Goal: Task Accomplishment & Management: Use online tool/utility

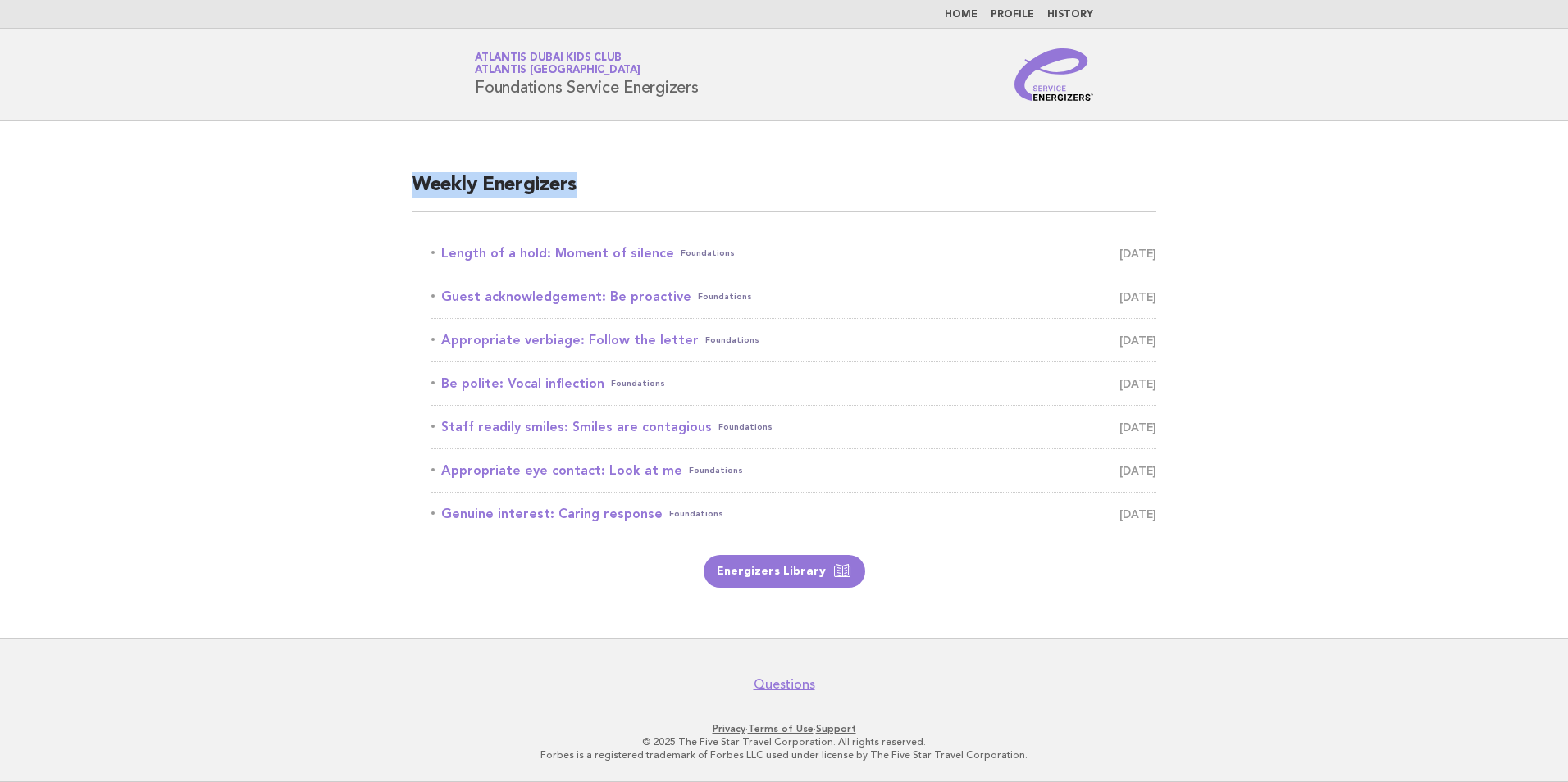
drag, startPoint x: 594, startPoint y: 181, endPoint x: 342, endPoint y: 177, distance: 252.0
click at [342, 177] on main "Weekly Energizers Length of a hold: Moment of silence Foundations [DATE] Guest …" at bounding box center [784, 380] width 1568 height 516
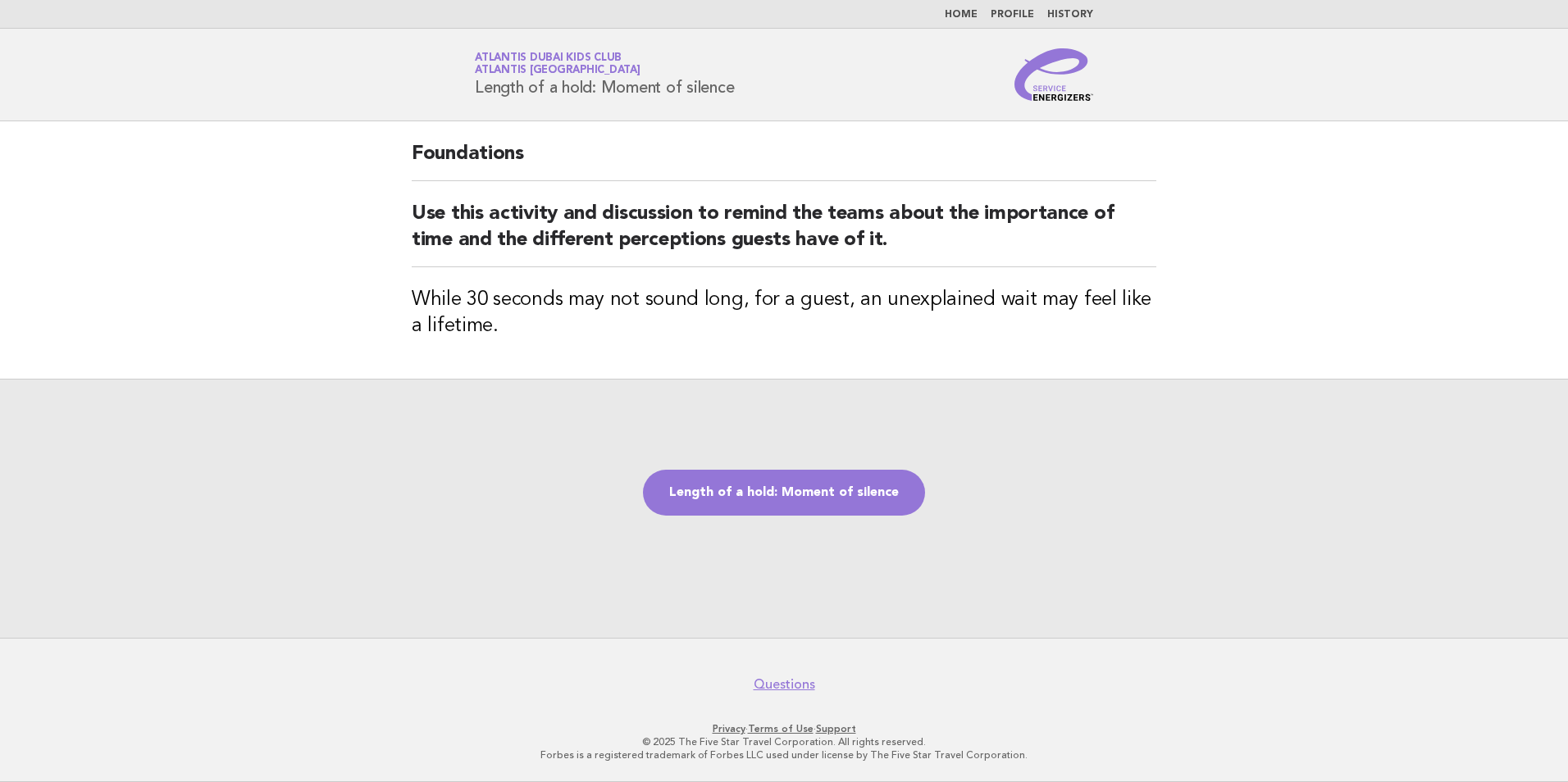
click at [779, 501] on link "Length of a hold: Moment of silence" at bounding box center [784, 493] width 282 height 46
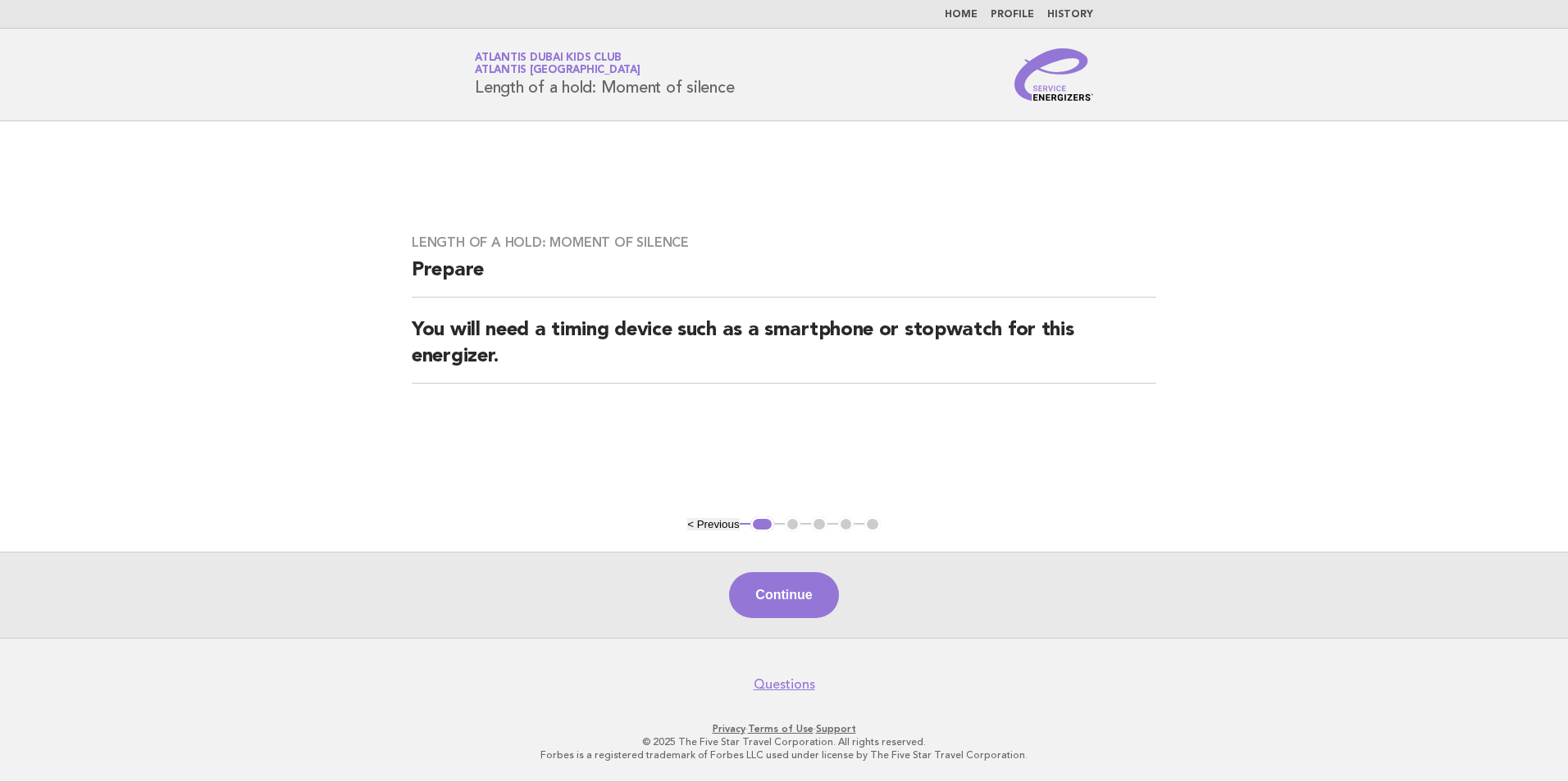
click at [797, 620] on div "Continue" at bounding box center [784, 595] width 1568 height 86
click at [797, 601] on button "Continue" at bounding box center [783, 595] width 109 height 46
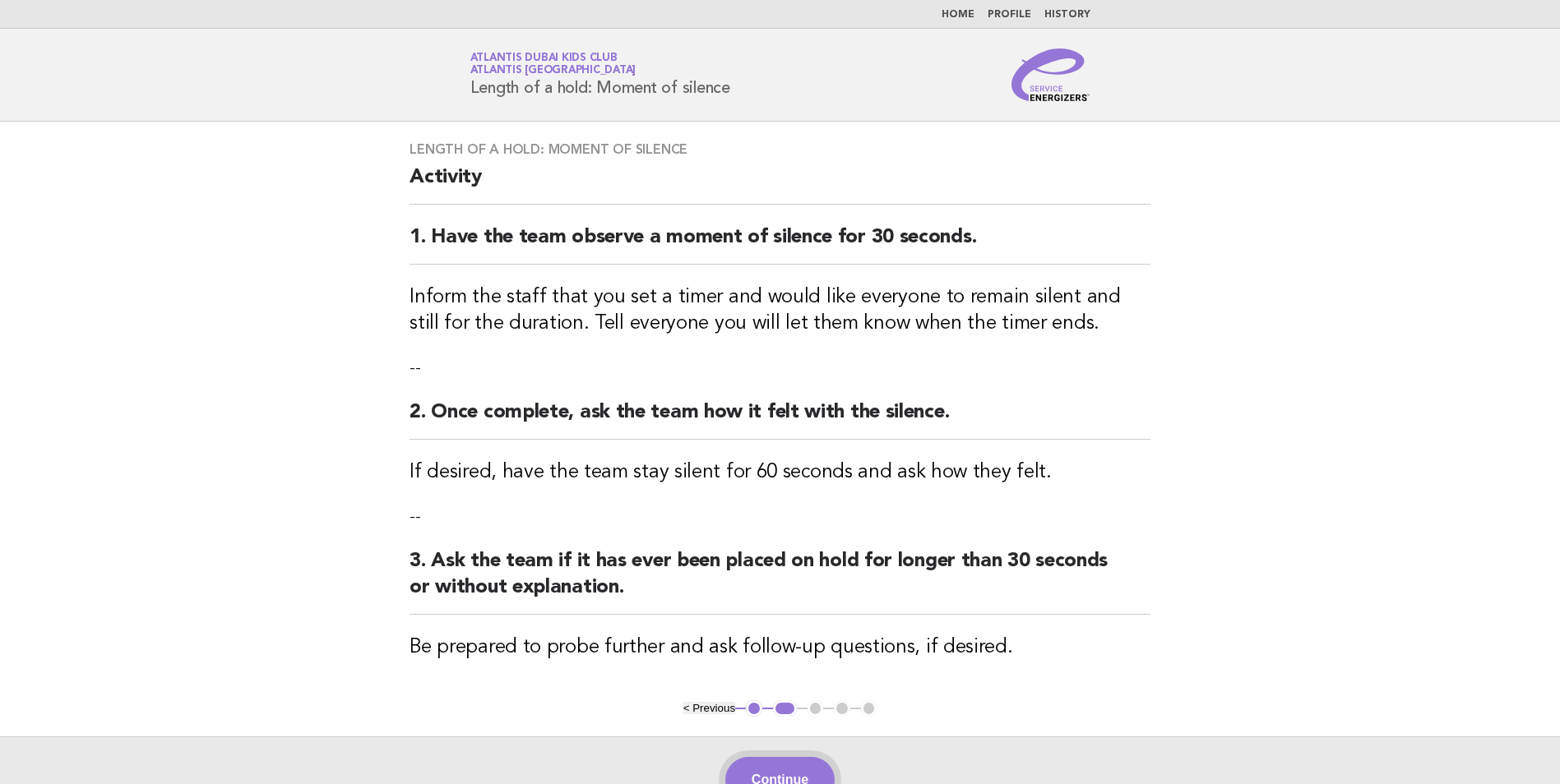
click at [792, 770] on button "Continue" at bounding box center [780, 780] width 110 height 46
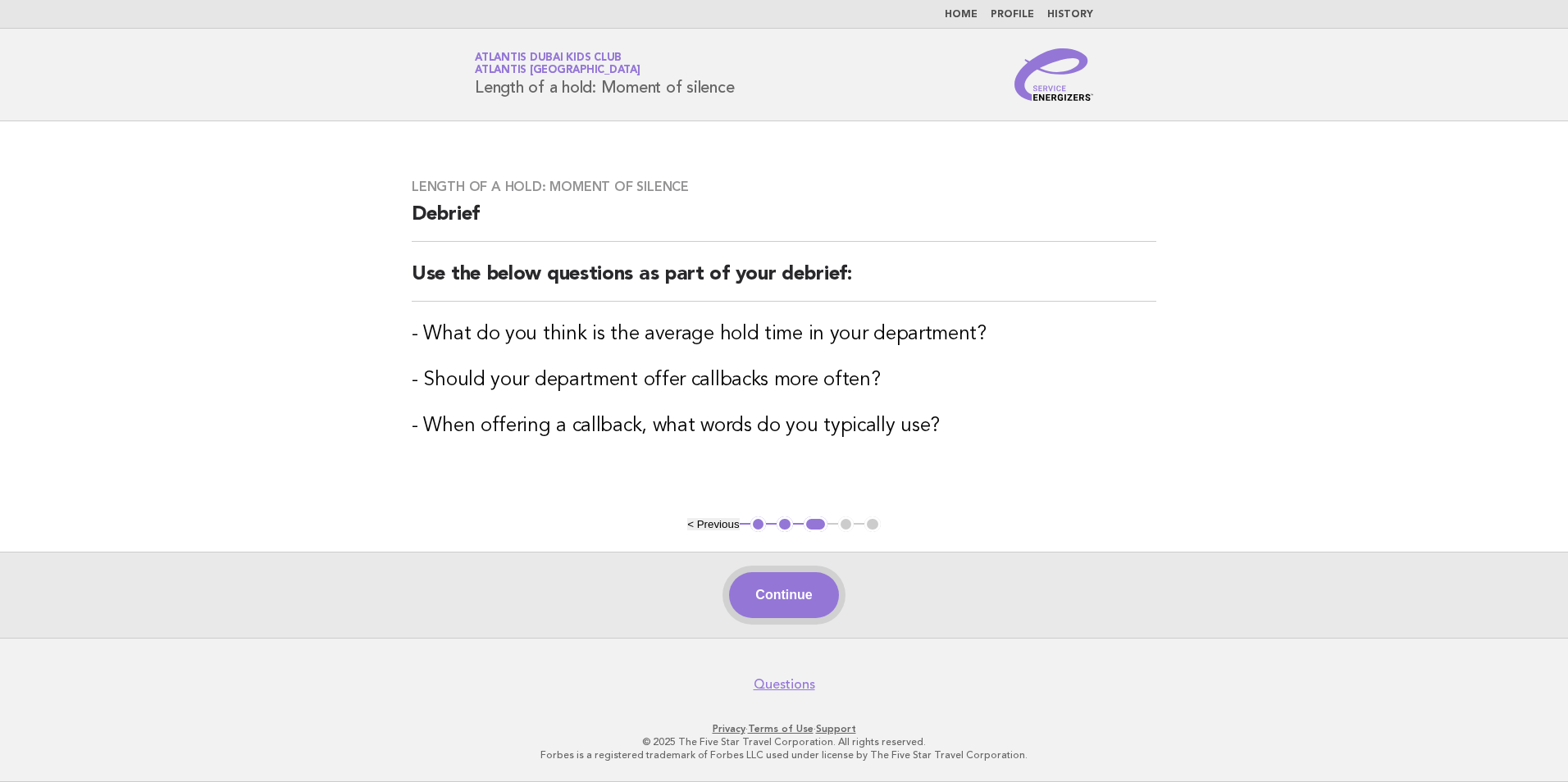
click at [827, 598] on button "Continue" at bounding box center [783, 595] width 109 height 46
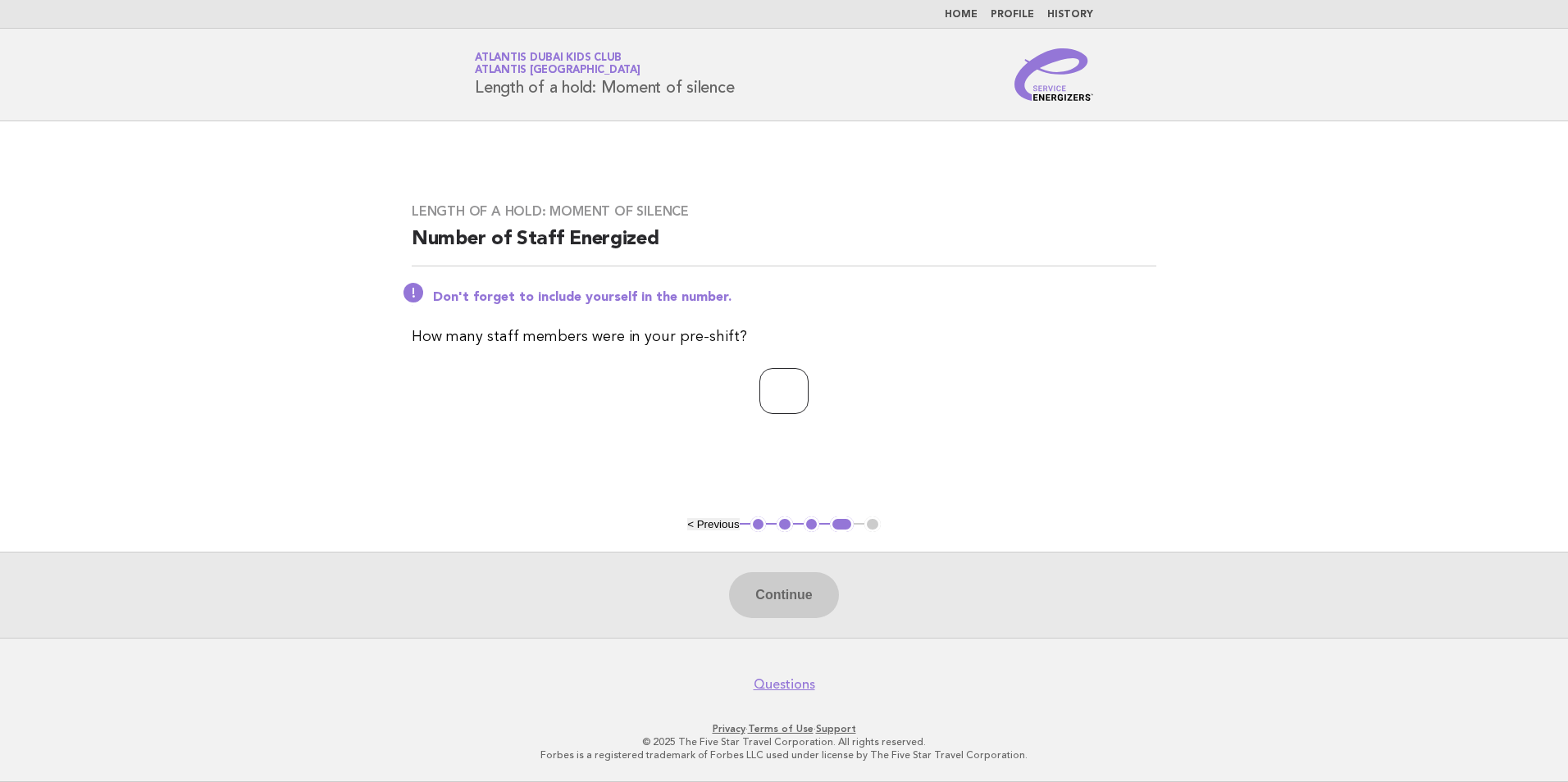
click at [767, 401] on input "number" at bounding box center [784, 391] width 50 height 46
type input "**"
click at [791, 609] on button "Continue" at bounding box center [783, 595] width 109 height 46
